Goal: Navigation & Orientation: Find specific page/section

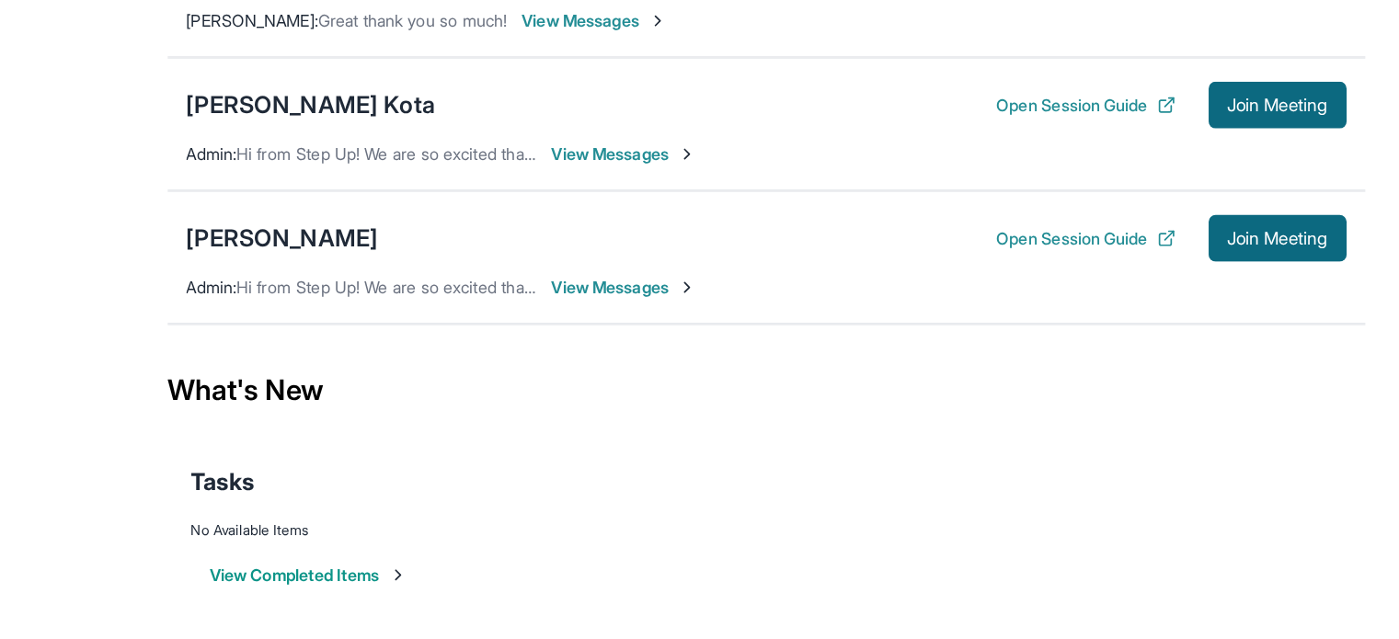
scroll to position [195, 0]
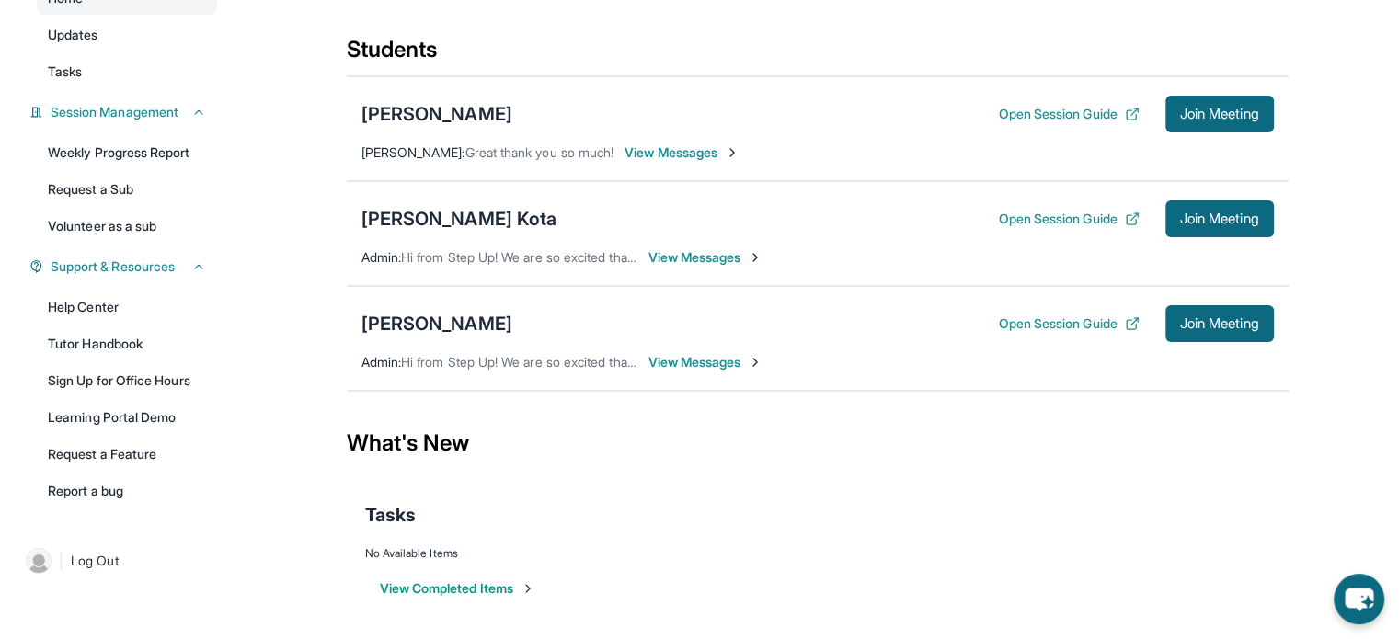
click at [511, 584] on button "View Completed Items" at bounding box center [457, 589] width 155 height 18
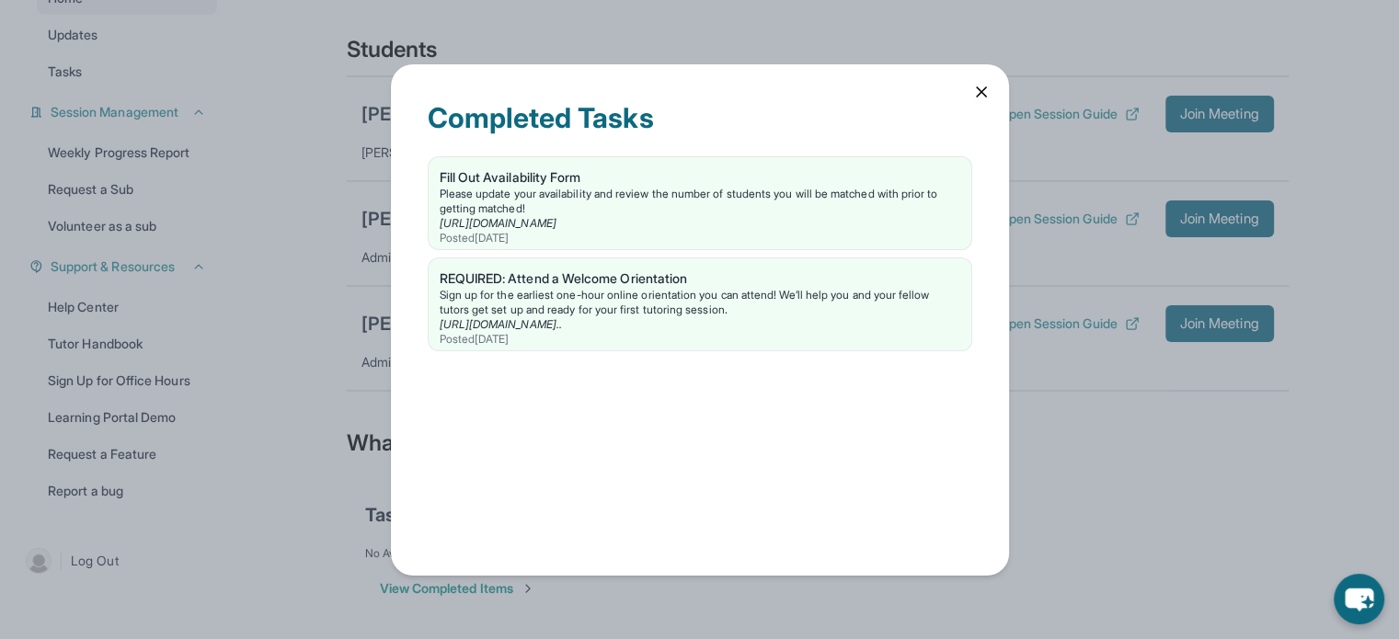
click at [979, 94] on icon at bounding box center [981, 91] width 9 height 9
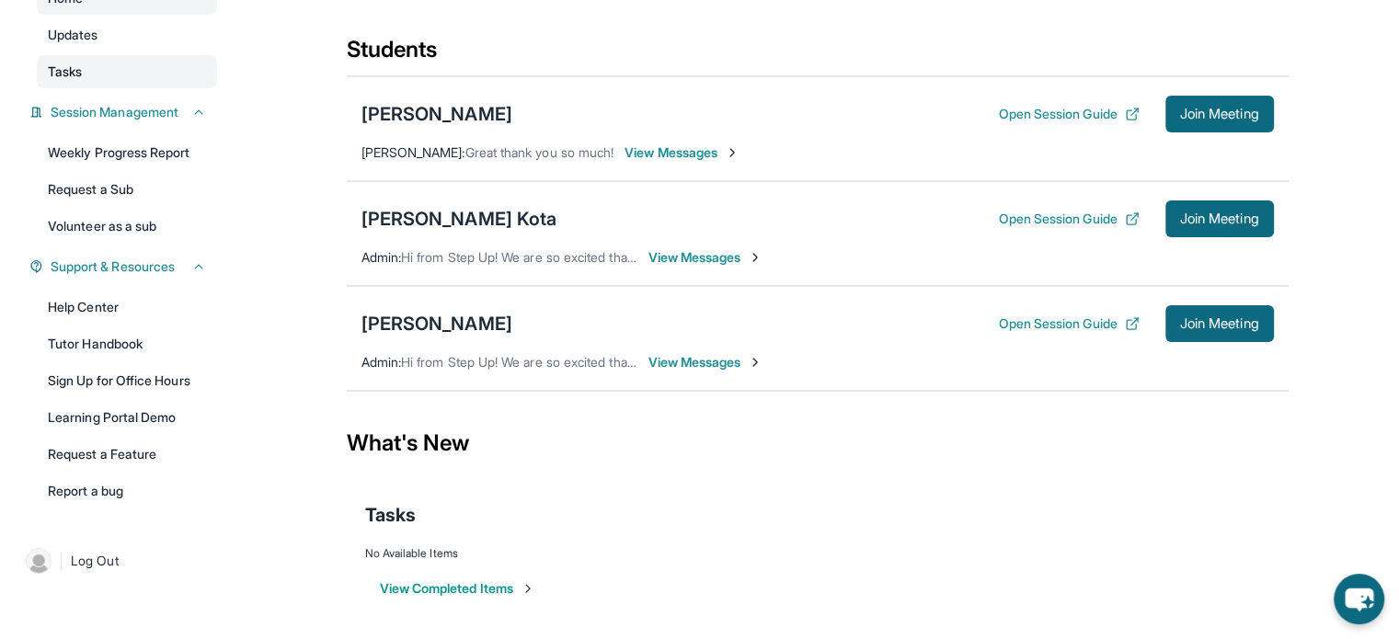
click at [89, 73] on link "Tasks" at bounding box center [127, 71] width 180 height 33
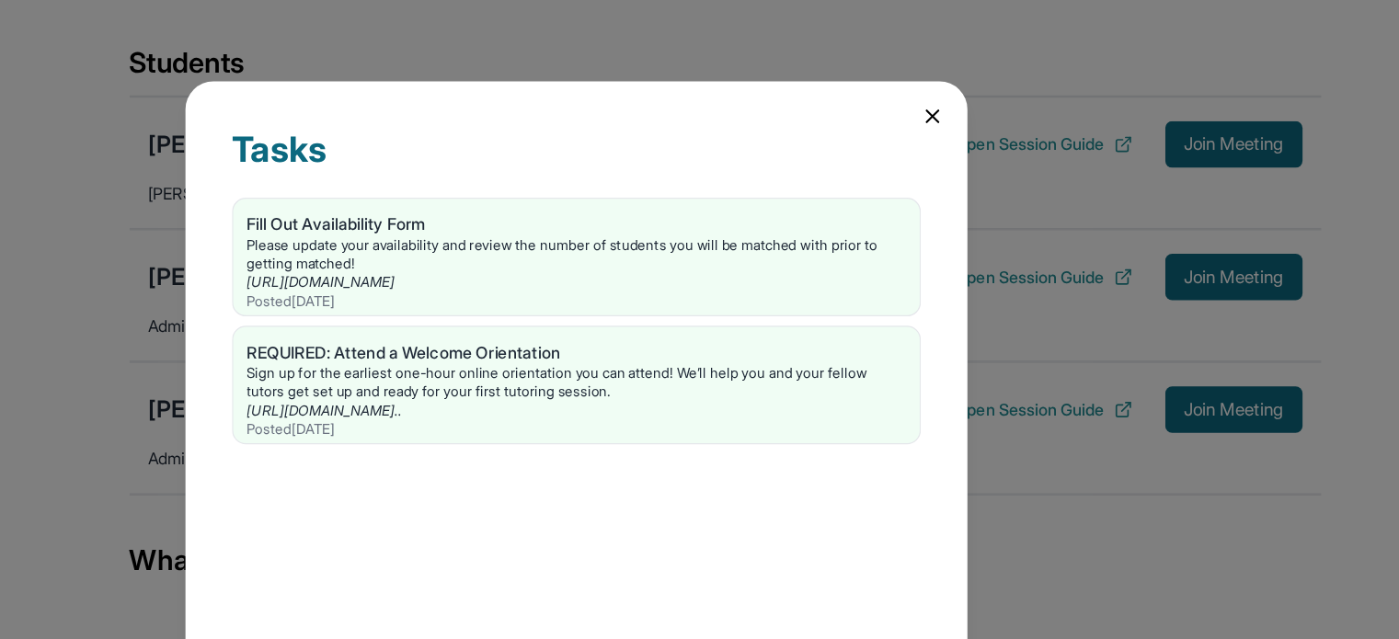
click at [983, 85] on icon at bounding box center [981, 92] width 18 height 18
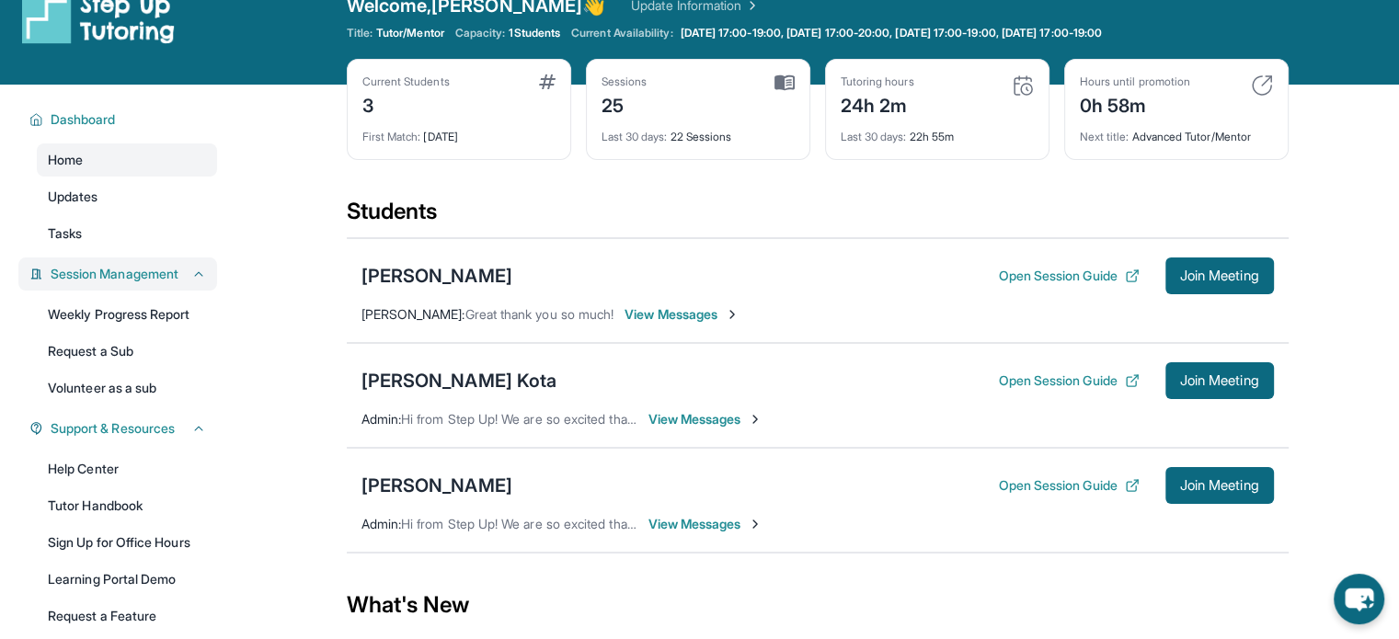
scroll to position [7, 0]
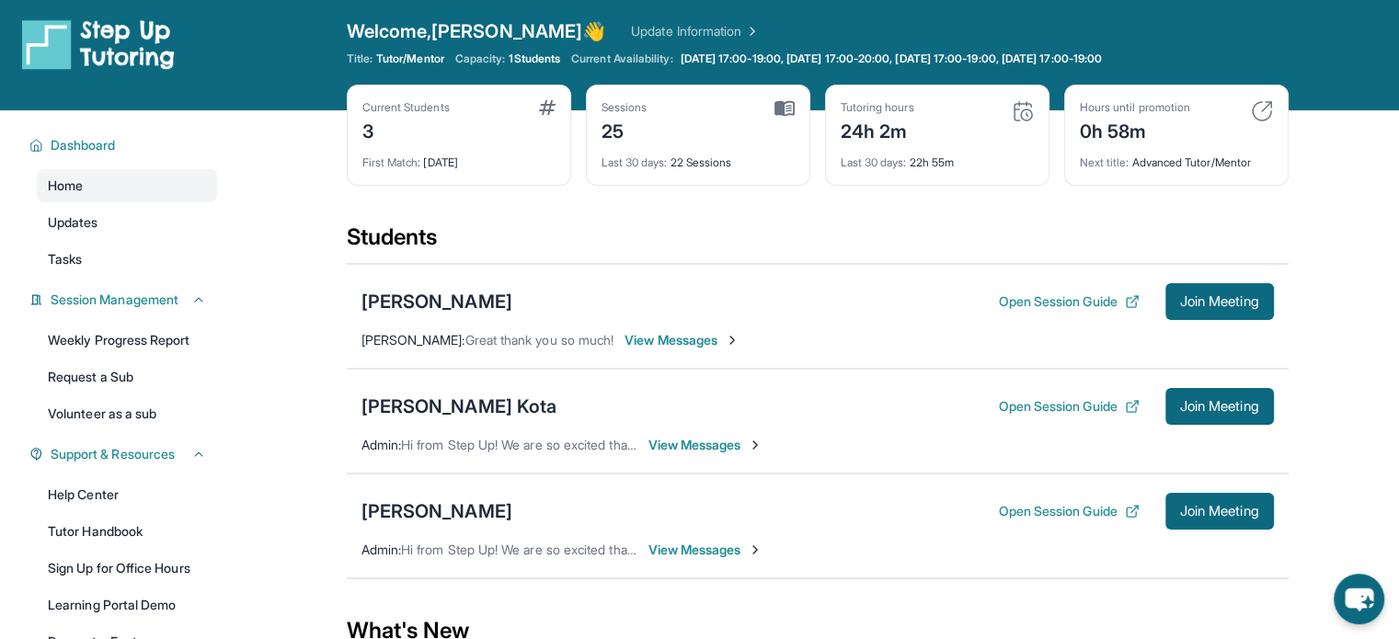
click at [77, 203] on div "Home Updates Tasks" at bounding box center [127, 222] width 180 height 107
click at [85, 214] on span "Updates" at bounding box center [73, 222] width 51 height 18
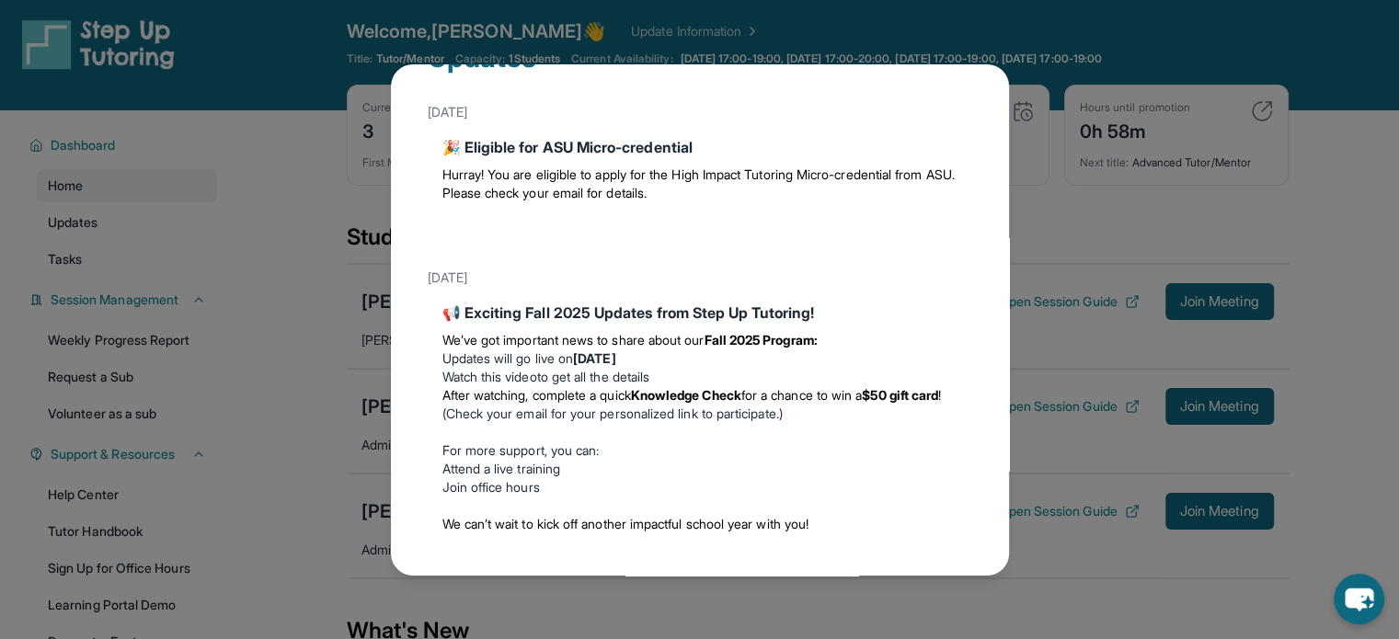
scroll to position [96, 0]
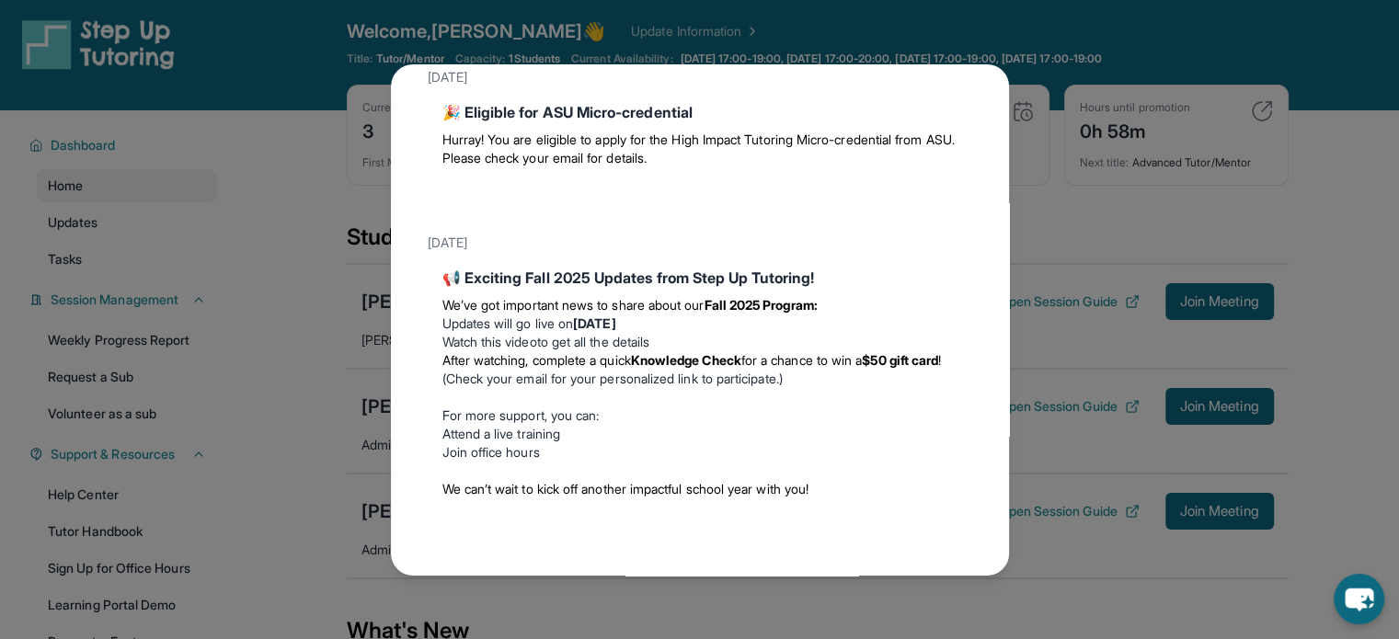
click at [199, 379] on div "Updates [DATE] 🎉 Eligible for ASU Micro-credential Hurray! You are eligible to …" at bounding box center [699, 319] width 1399 height 639
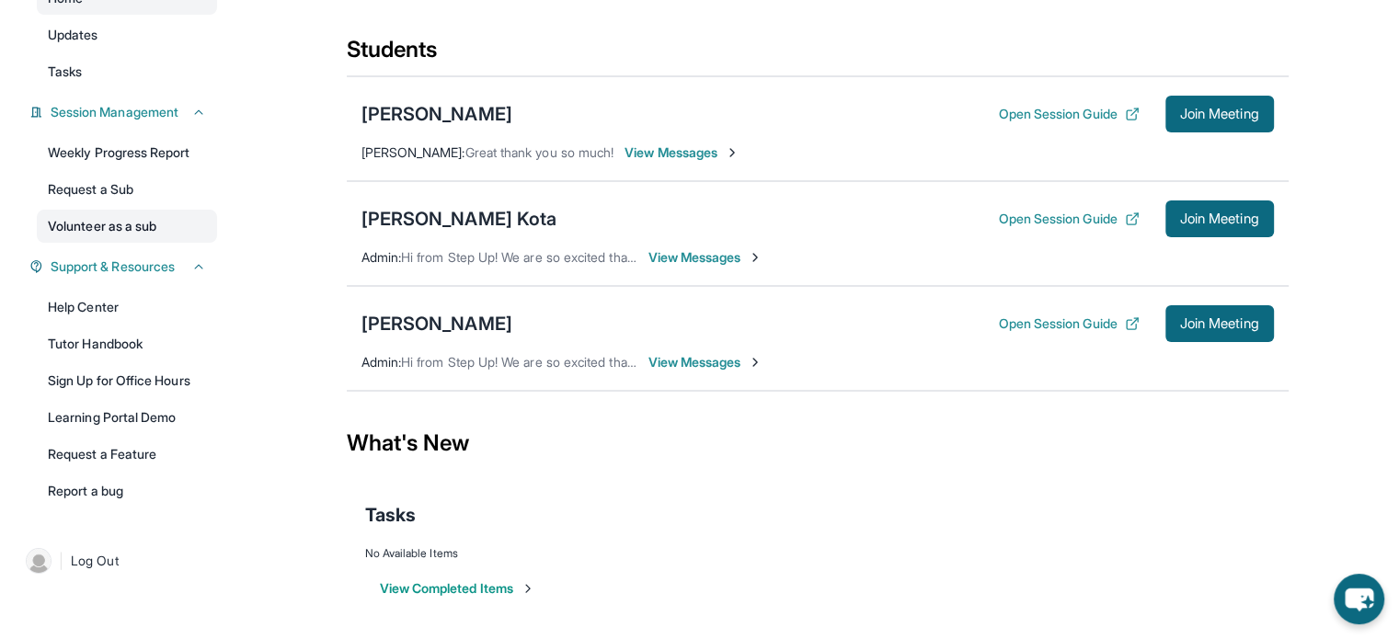
scroll to position [195, 0]
click at [140, 194] on link "Request a Sub" at bounding box center [127, 189] width 180 height 33
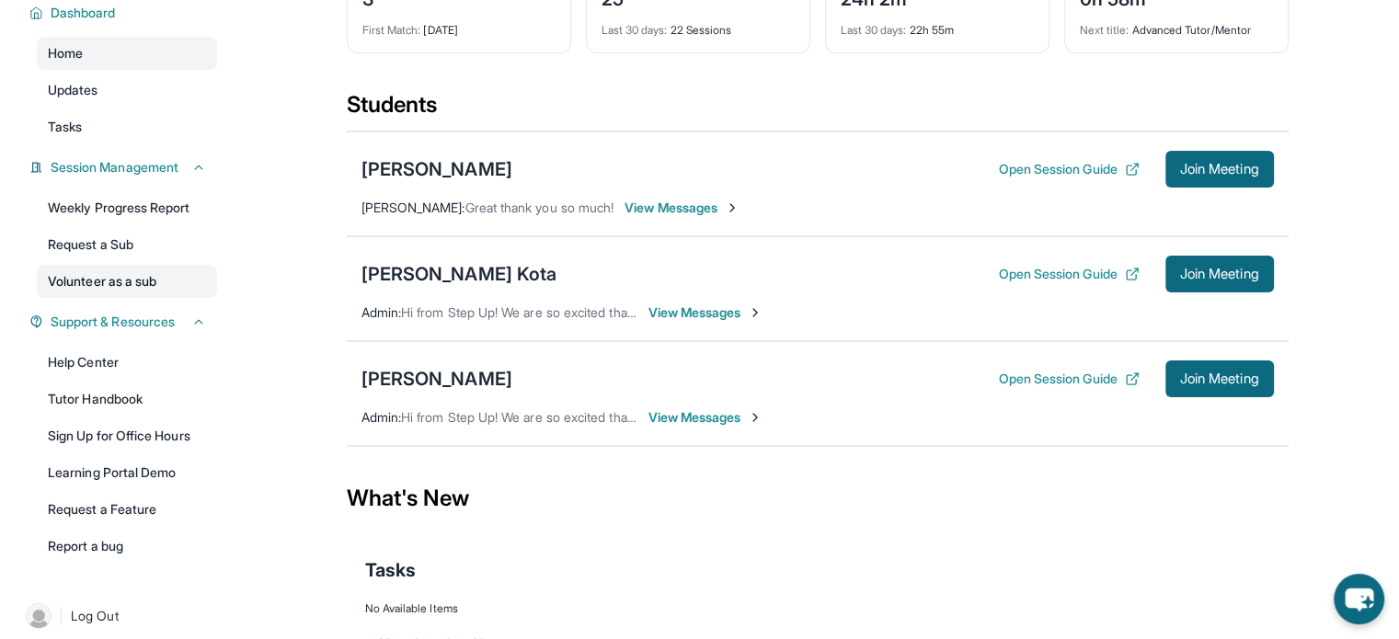
scroll to position [142, 0]
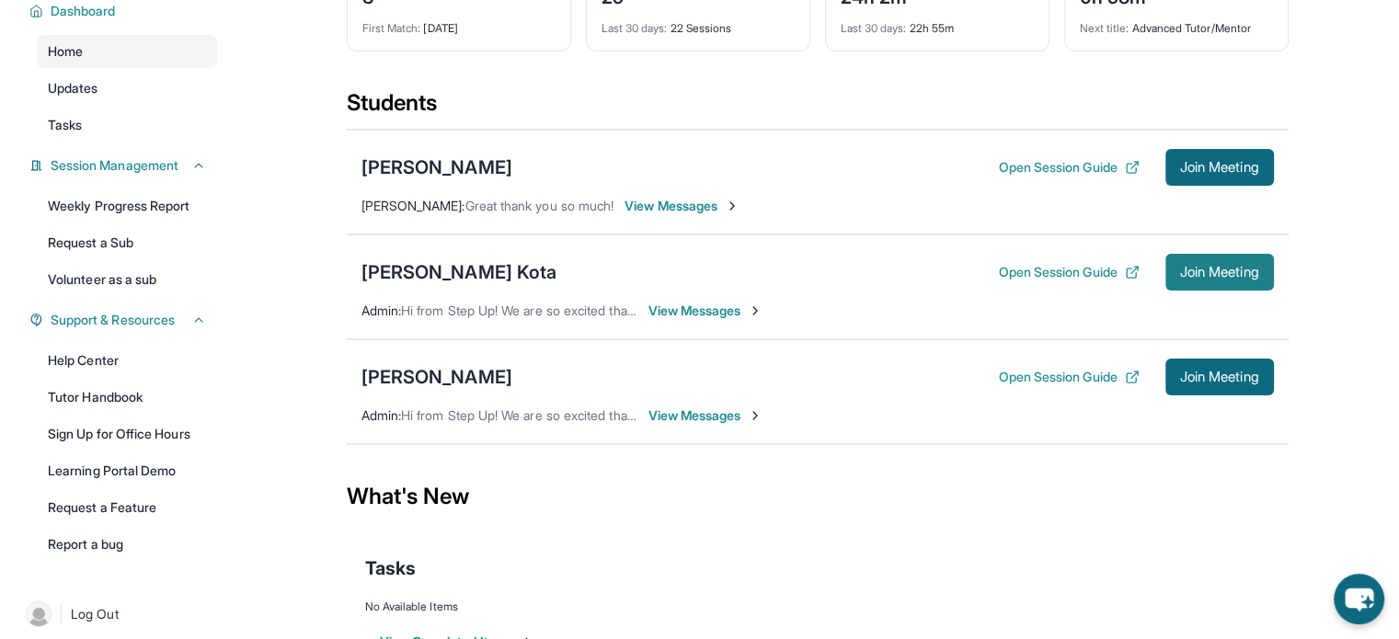
click at [1222, 268] on span "Join Meeting" at bounding box center [1219, 272] width 79 height 11
click at [1091, 267] on button "Open Session Guide" at bounding box center [1068, 272] width 141 height 18
